Goal: Check status: Check status

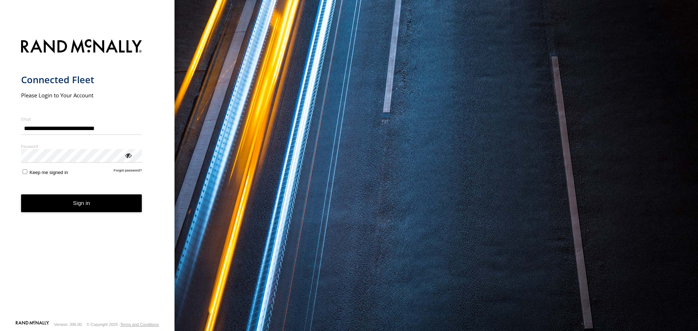
click at [80, 202] on button "Sign in" at bounding box center [81, 203] width 121 height 18
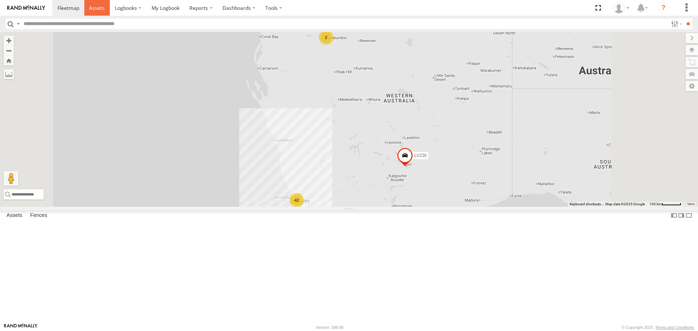
click at [94, 14] on link at bounding box center [97, 8] width 26 height 16
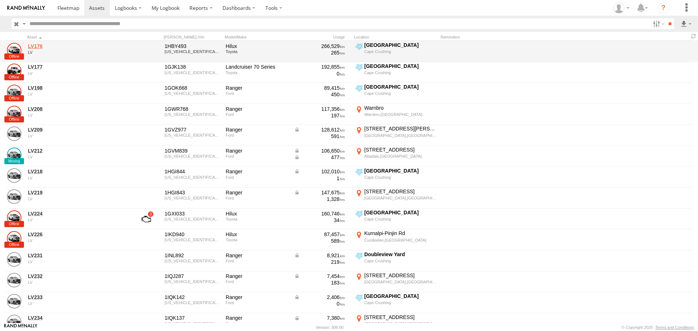
scroll to position [799, 0]
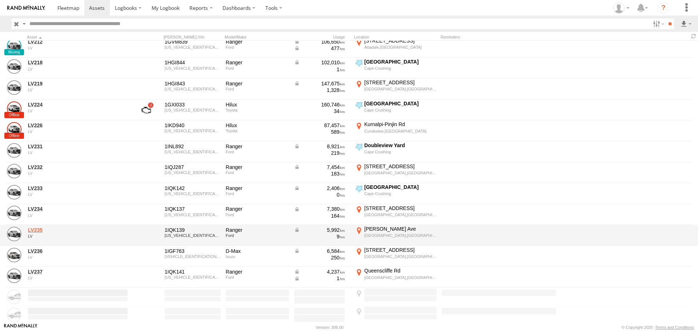
click at [33, 231] on link "LV235" at bounding box center [78, 230] width 100 height 7
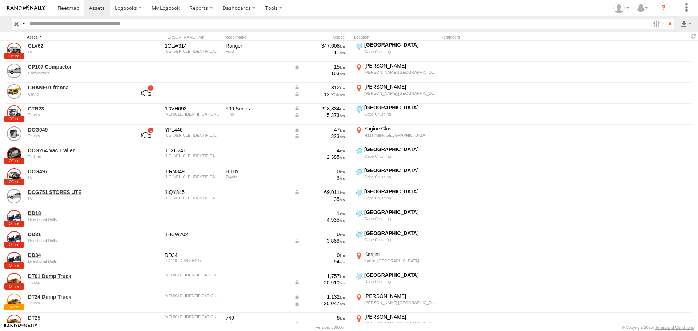
click at [32, 36] on div "Asset" at bounding box center [78, 37] width 102 height 5
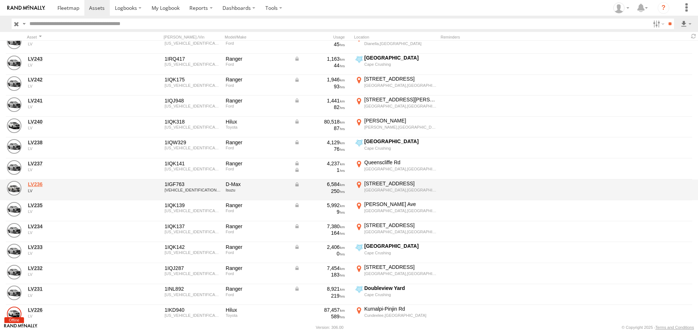
scroll to position [363, 0]
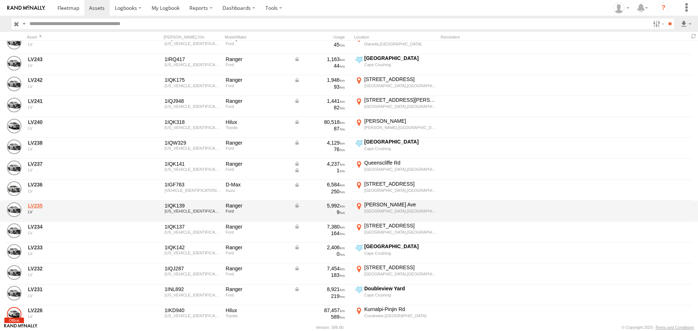
click at [31, 205] on link "LV235" at bounding box center [78, 205] width 100 height 7
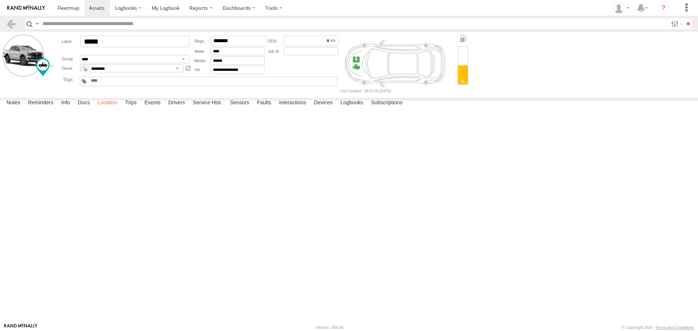
click at [114, 108] on label "Location" at bounding box center [107, 103] width 27 height 10
click at [0, 0] on span "LV235" at bounding box center [0, 0] width 0 height 0
drag, startPoint x: 347, startPoint y: 182, endPoint x: 319, endPoint y: 241, distance: 64.7
click at [0, 0] on div "LV235 LV235 [PERSON_NAME][GEOGRAPHIC_DATA] -31.93468 , 115.95261 0 08:04:38 [DA…" at bounding box center [0, 0] width 0 height 0
drag, startPoint x: 356, startPoint y: 231, endPoint x: 356, endPoint y: 224, distance: 7.7
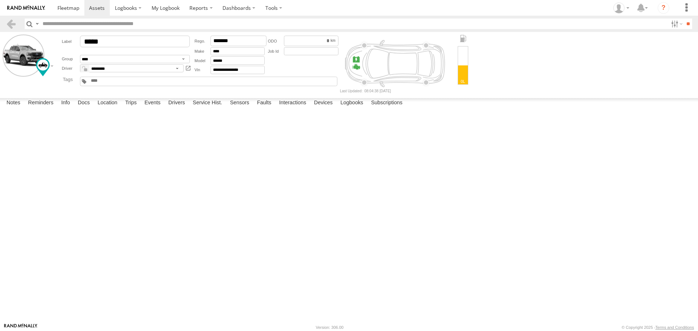
click at [0, 0] on div "LV235 LV235 [PERSON_NAME][GEOGRAPHIC_DATA] -31.93468 , 115.95261 0 08:04:38 [DA…" at bounding box center [0, 0] width 0 height 0
click at [0, 0] on label at bounding box center [0, 0] width 0 height 0
drag, startPoint x: 353, startPoint y: 249, endPoint x: 435, endPoint y: 180, distance: 106.5
click at [0, 0] on div "LV235" at bounding box center [0, 0] width 0 height 0
drag, startPoint x: 386, startPoint y: 240, endPoint x: 380, endPoint y: 219, distance: 22.2
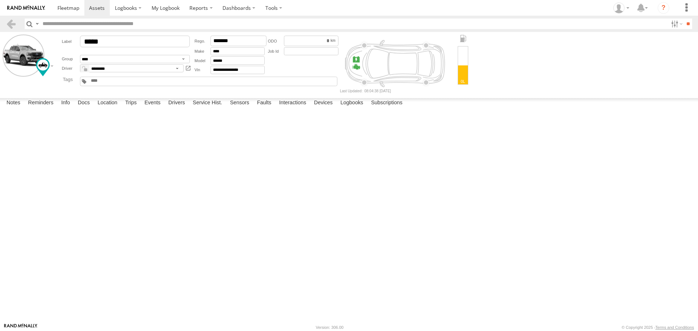
click at [0, 0] on div "LV235" at bounding box center [0, 0] width 0 height 0
drag, startPoint x: 417, startPoint y: 199, endPoint x: 435, endPoint y: 236, distance: 40.3
click at [0, 0] on div "LV235" at bounding box center [0, 0] width 0 height 0
drag, startPoint x: 524, startPoint y: 201, endPoint x: 551, endPoint y: 106, distance: 98.7
click at [0, 0] on div "LV235" at bounding box center [0, 0] width 0 height 0
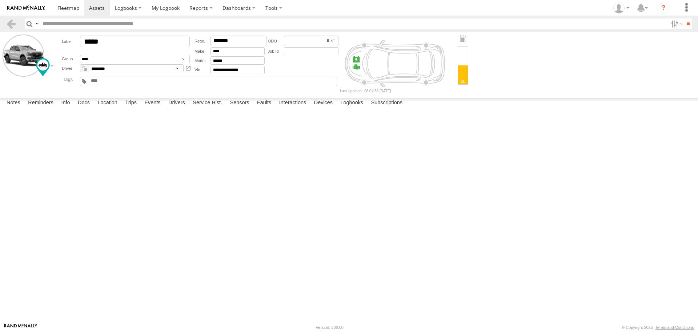
drag, startPoint x: 556, startPoint y: 156, endPoint x: 355, endPoint y: 238, distance: 217.6
click at [0, 0] on div "LV235" at bounding box center [0, 0] width 0 height 0
drag, startPoint x: 460, startPoint y: 168, endPoint x: 349, endPoint y: 163, distance: 111.0
click at [0, 0] on div "LV235" at bounding box center [0, 0] width 0 height 0
drag, startPoint x: 520, startPoint y: 241, endPoint x: 469, endPoint y: 142, distance: 110.7
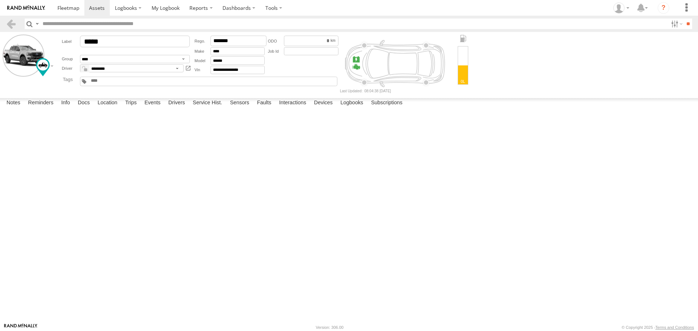
click at [0, 0] on div "LV235" at bounding box center [0, 0] width 0 height 0
drag, startPoint x: 356, startPoint y: 258, endPoint x: 527, endPoint y: 347, distance: 191.6
click at [527, 331] on html at bounding box center [349, 165] width 698 height 331
drag, startPoint x: 396, startPoint y: 150, endPoint x: 74, endPoint y: 221, distance: 329.4
click at [0, 0] on div "LV235" at bounding box center [0, 0] width 0 height 0
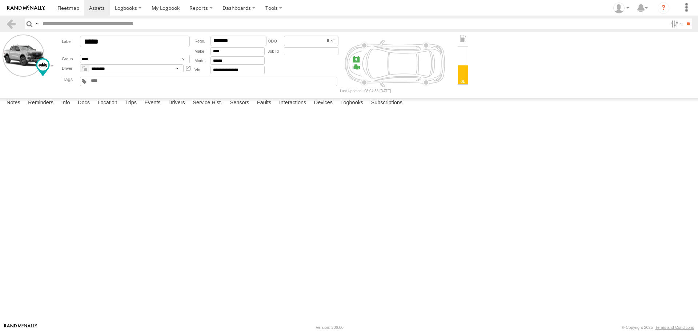
drag, startPoint x: 347, startPoint y: 235, endPoint x: 338, endPoint y: 204, distance: 32.7
click at [0, 0] on div "LV235" at bounding box center [0, 0] width 0 height 0
